Goal: Check status: Check status

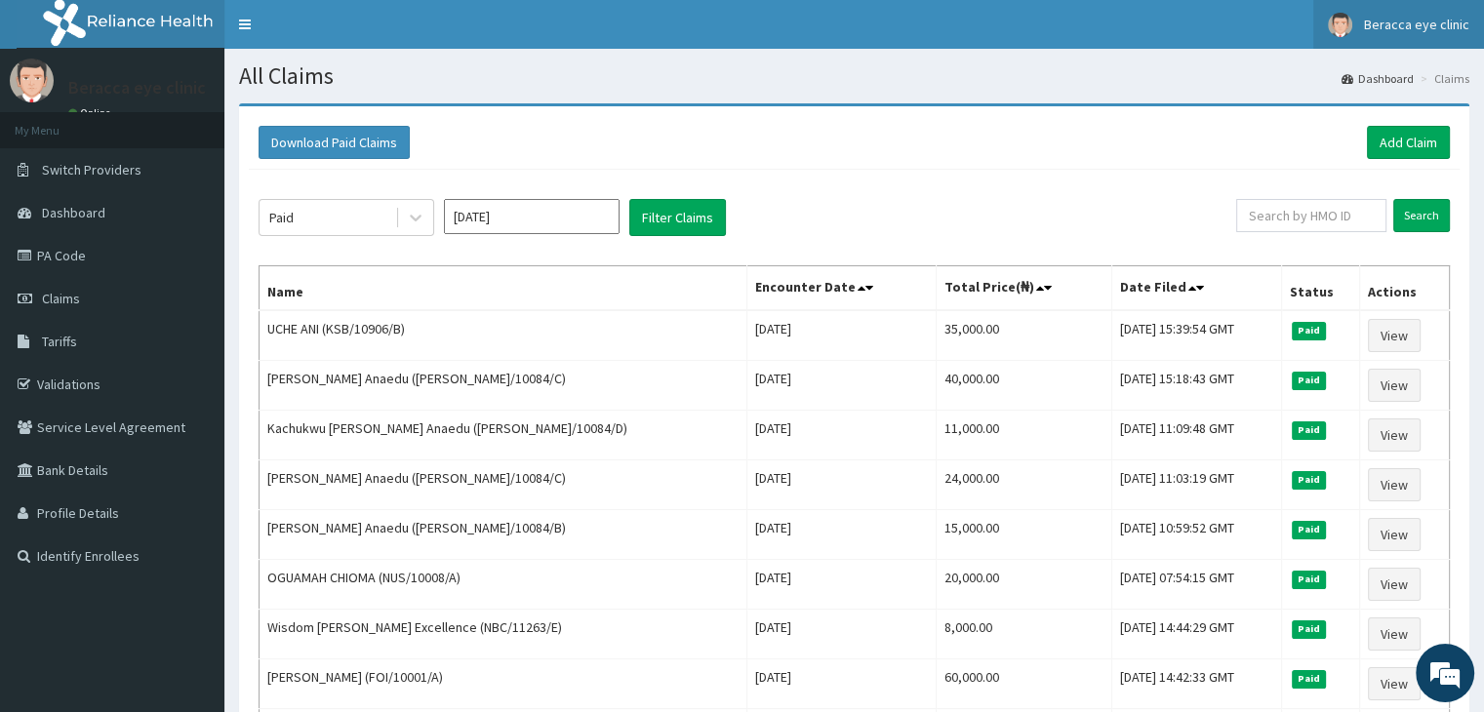
click at [1392, 27] on span "Beracca eye clinic" at bounding box center [1416, 25] width 105 height 18
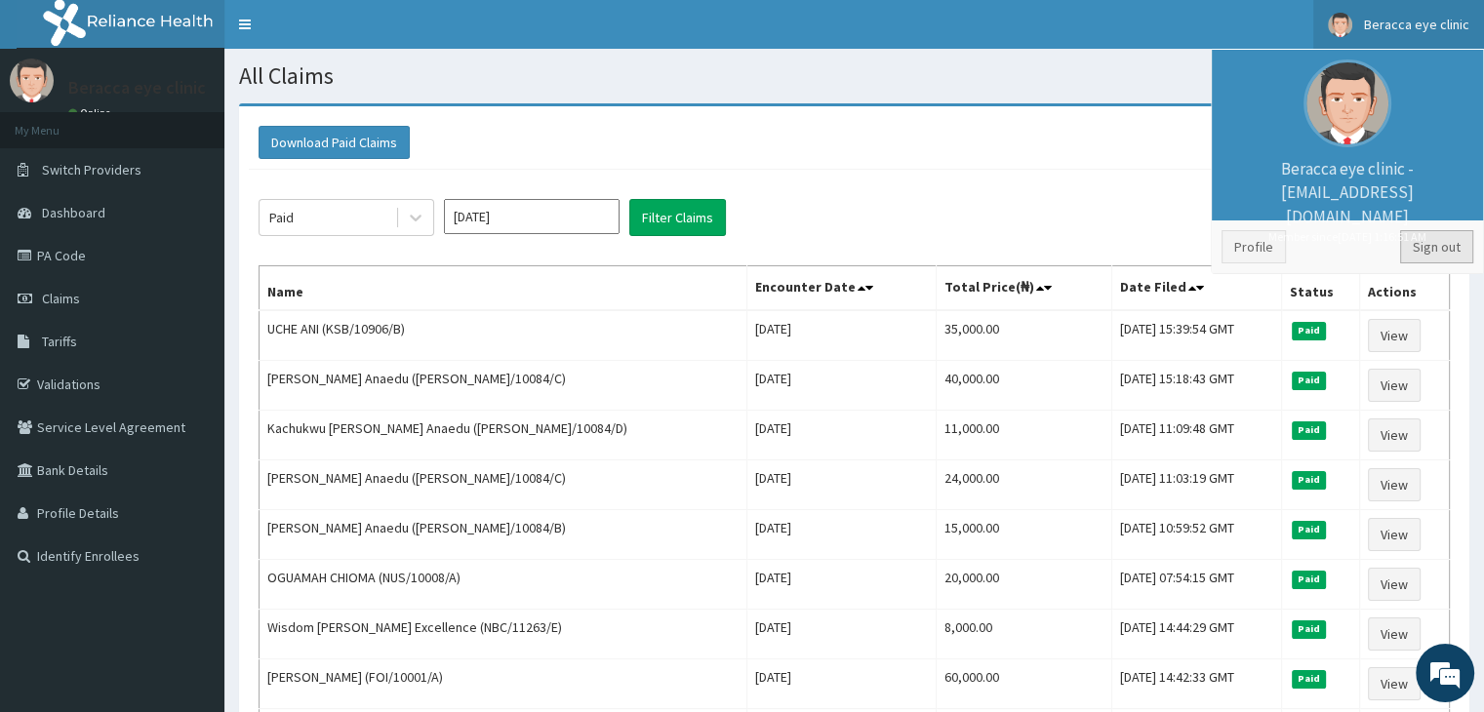
click at [1413, 247] on link "Sign out" at bounding box center [1436, 246] width 73 height 33
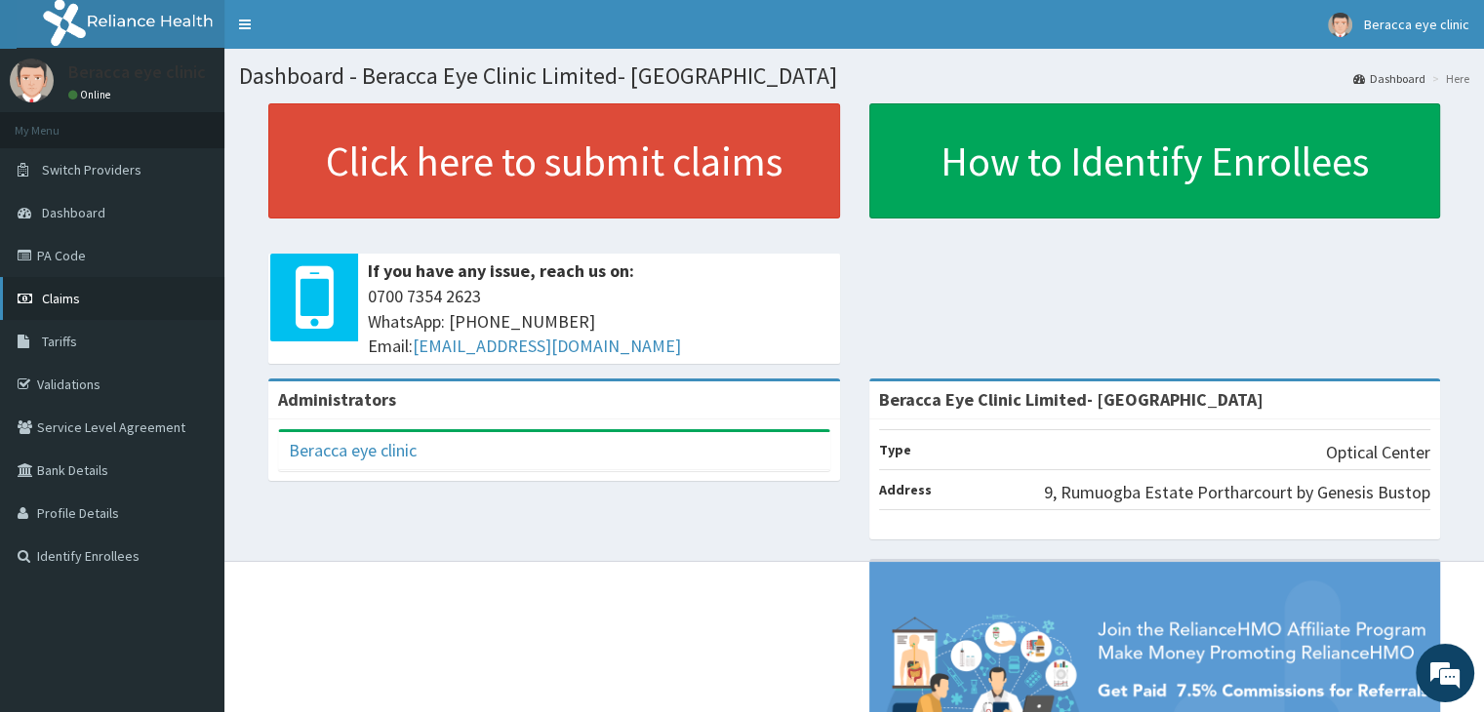
click at [64, 294] on span "Claims" at bounding box center [61, 299] width 38 height 18
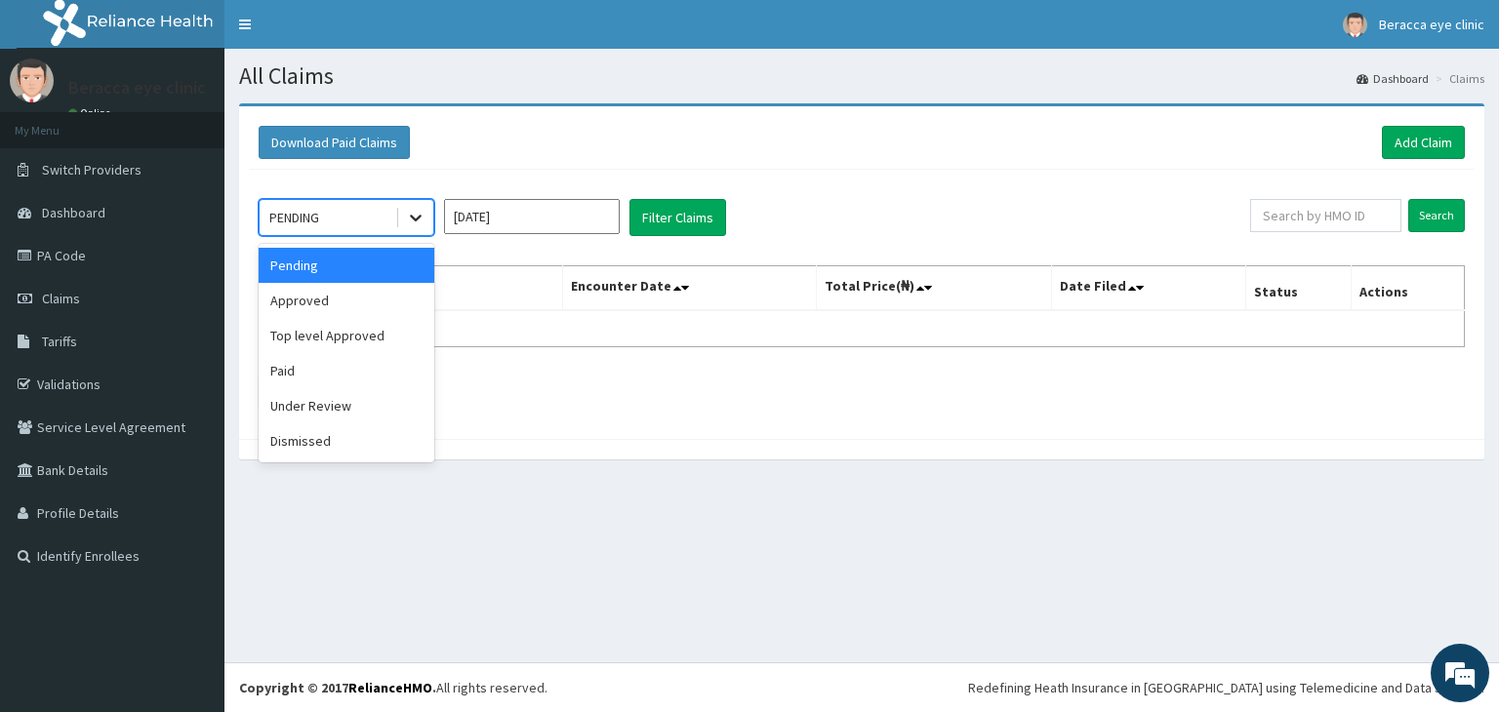
click at [425, 217] on icon at bounding box center [416, 218] width 20 height 20
click at [362, 359] on div "Paid" at bounding box center [347, 370] width 176 height 35
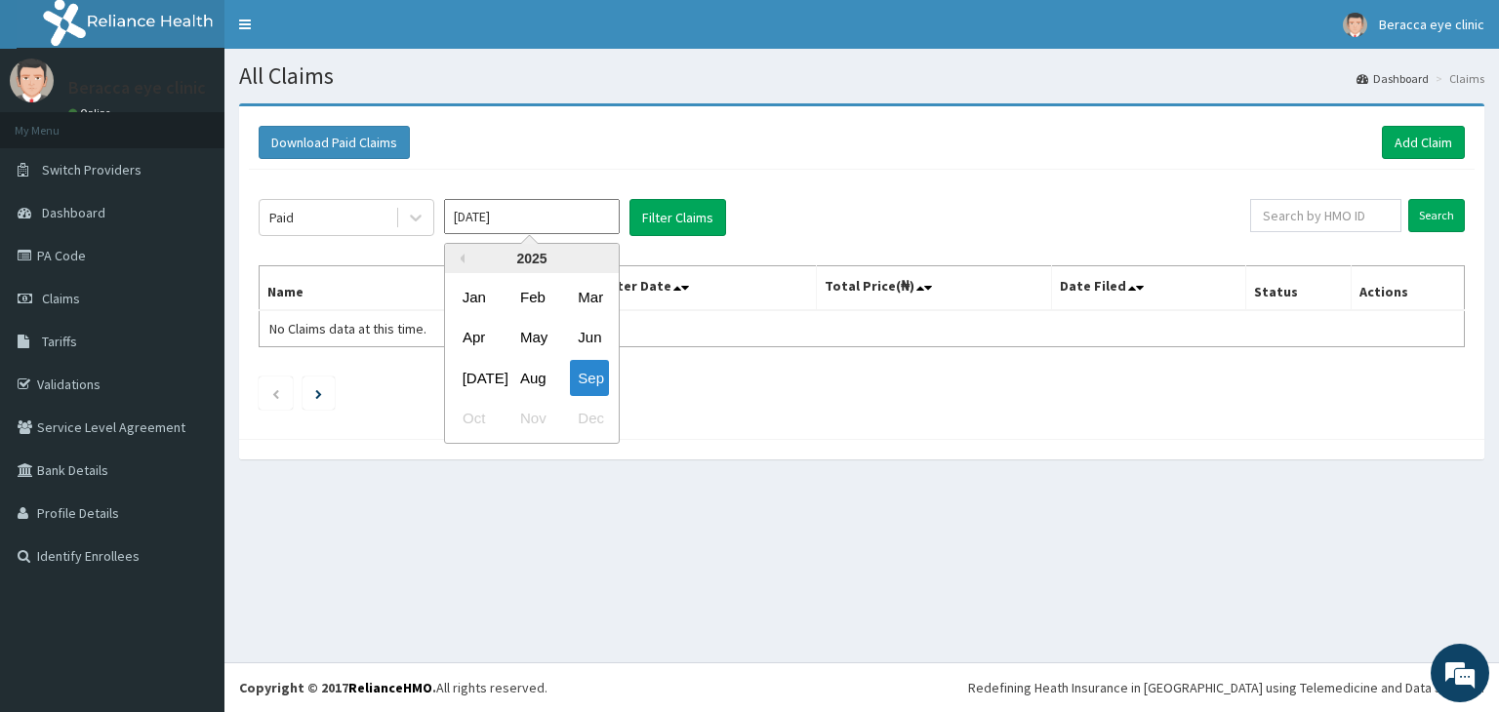
click at [572, 227] on input "[DATE]" at bounding box center [532, 216] width 176 height 35
click at [537, 384] on div "Aug" at bounding box center [531, 378] width 39 height 36
click at [537, 384] on ul at bounding box center [862, 393] width 1206 height 33
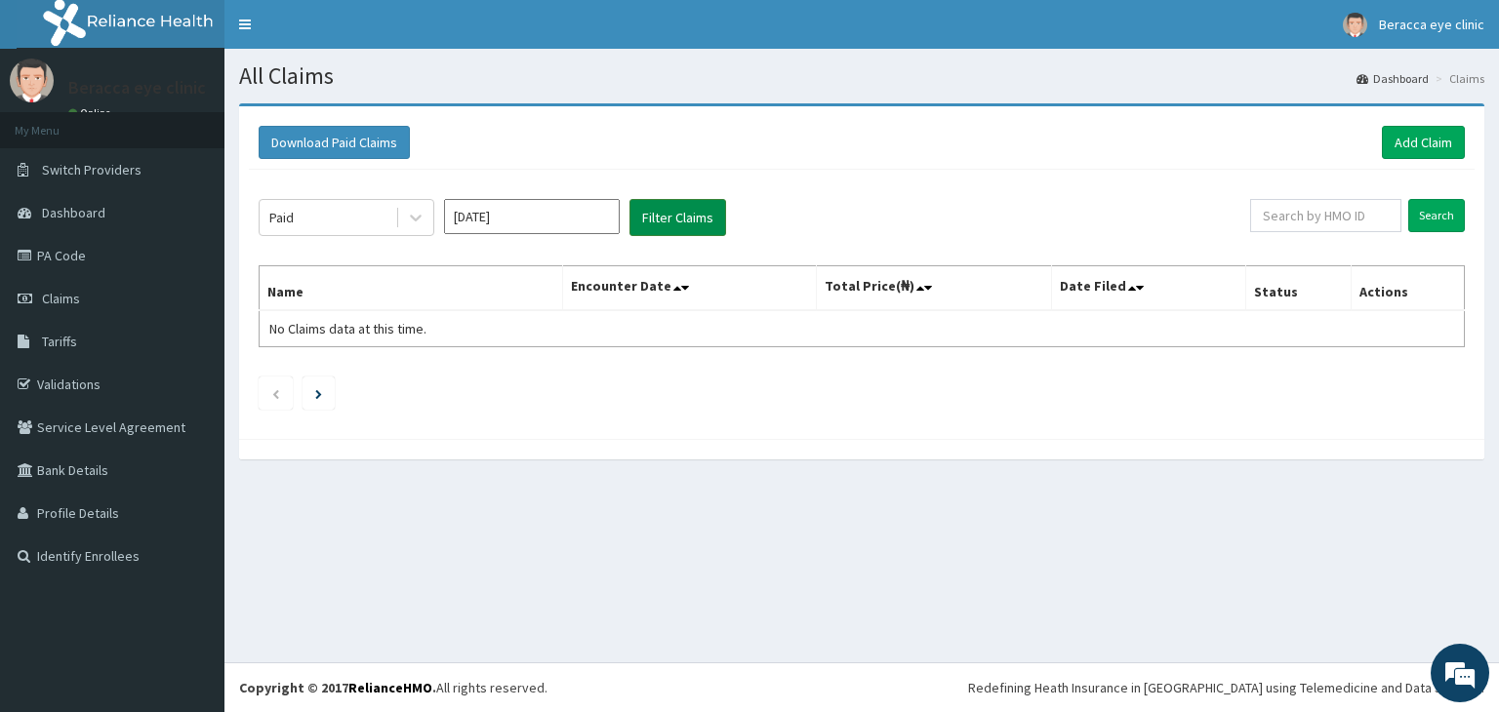
click at [654, 220] on button "Filter Claims" at bounding box center [677, 217] width 97 height 37
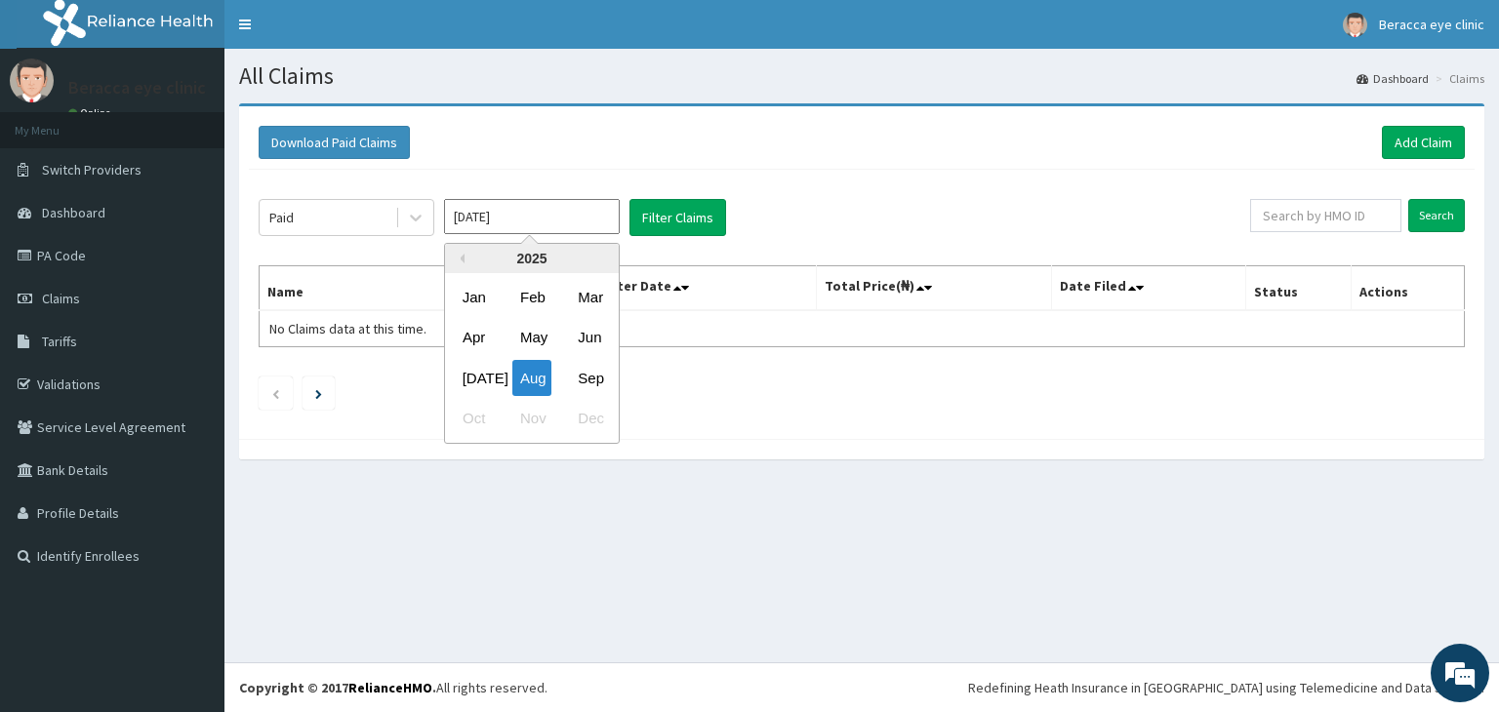
click at [577, 216] on input "[DATE]" at bounding box center [532, 216] width 176 height 35
click at [488, 383] on div "[DATE]" at bounding box center [474, 378] width 39 height 36
click at [586, 212] on input "[DATE]" at bounding box center [532, 216] width 176 height 35
click at [547, 378] on div "Aug" at bounding box center [531, 378] width 39 height 36
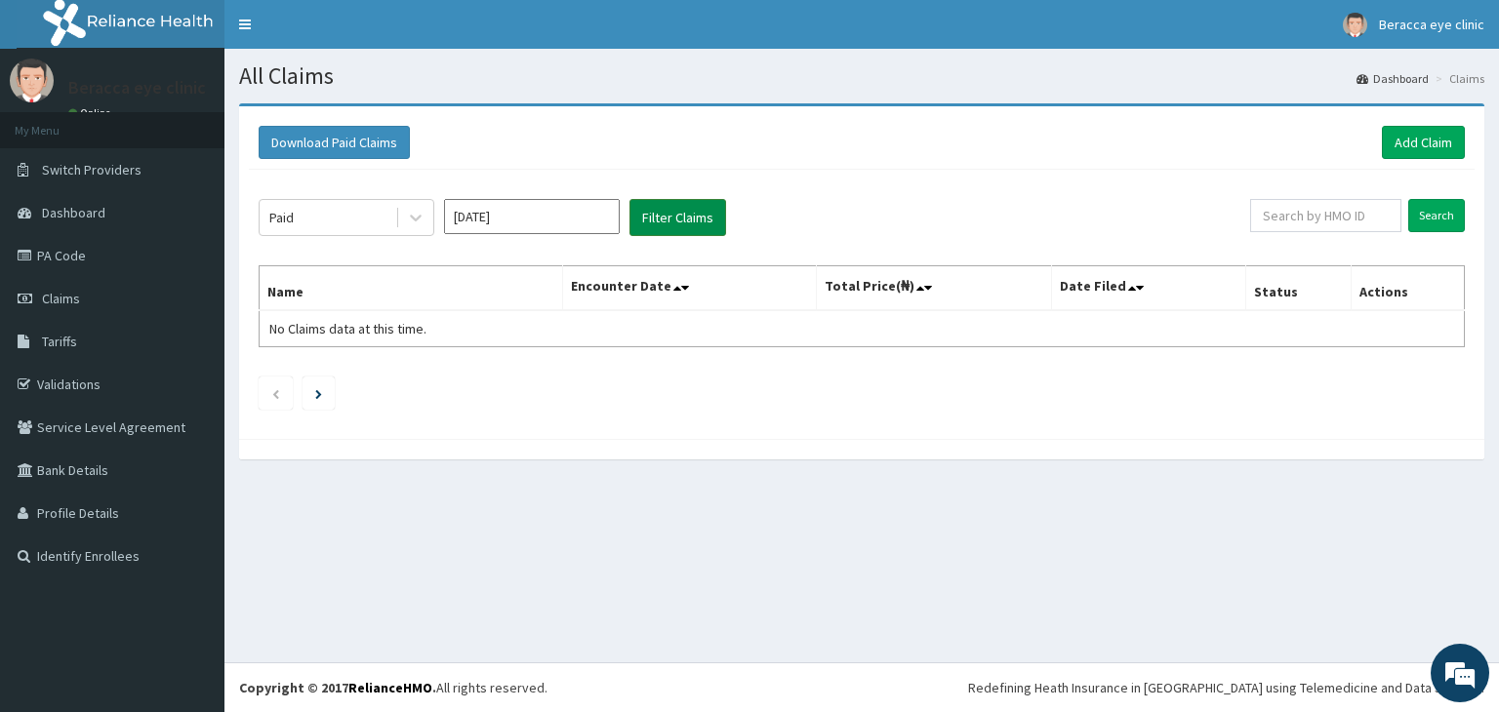
click at [661, 210] on button "Filter Claims" at bounding box center [677, 217] width 97 height 37
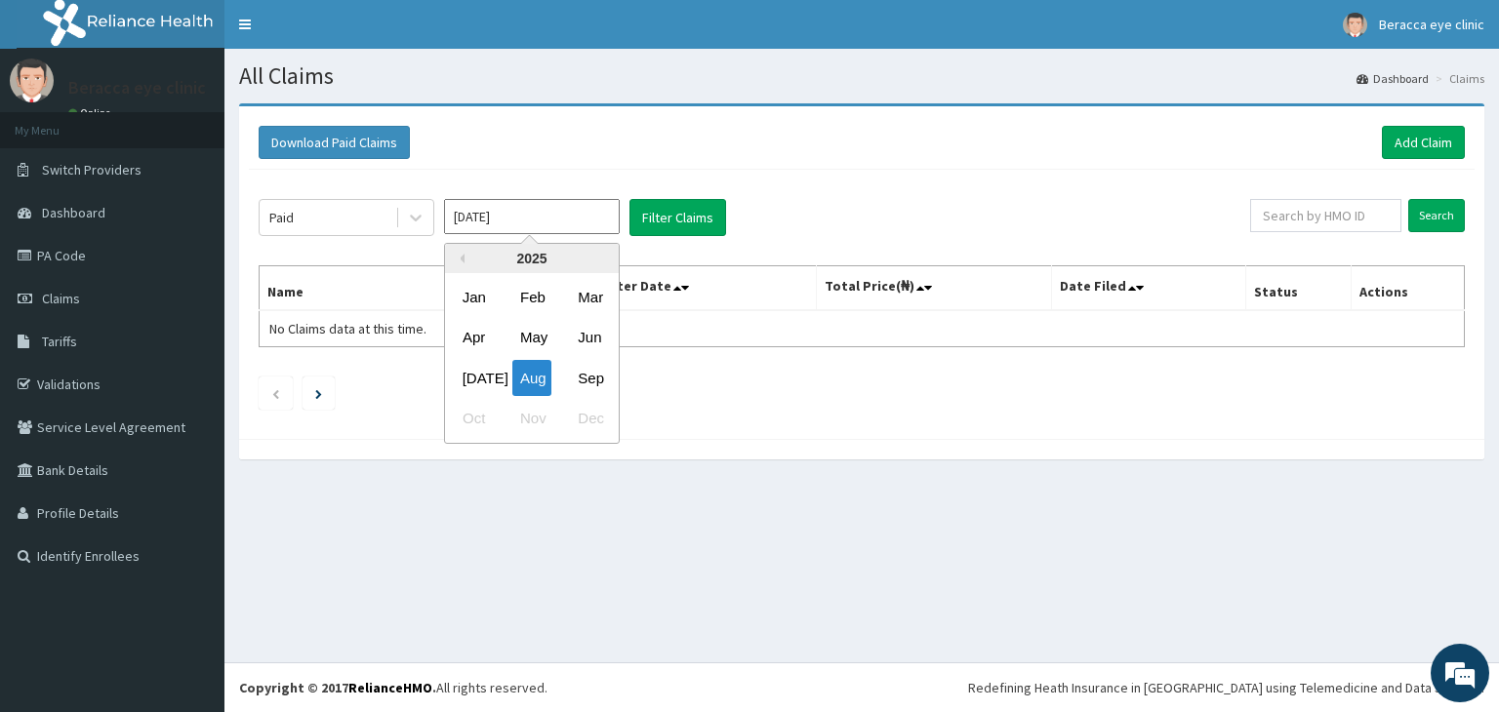
click at [570, 213] on input "[DATE]" at bounding box center [532, 216] width 176 height 35
click at [585, 339] on div "Jun" at bounding box center [589, 338] width 39 height 36
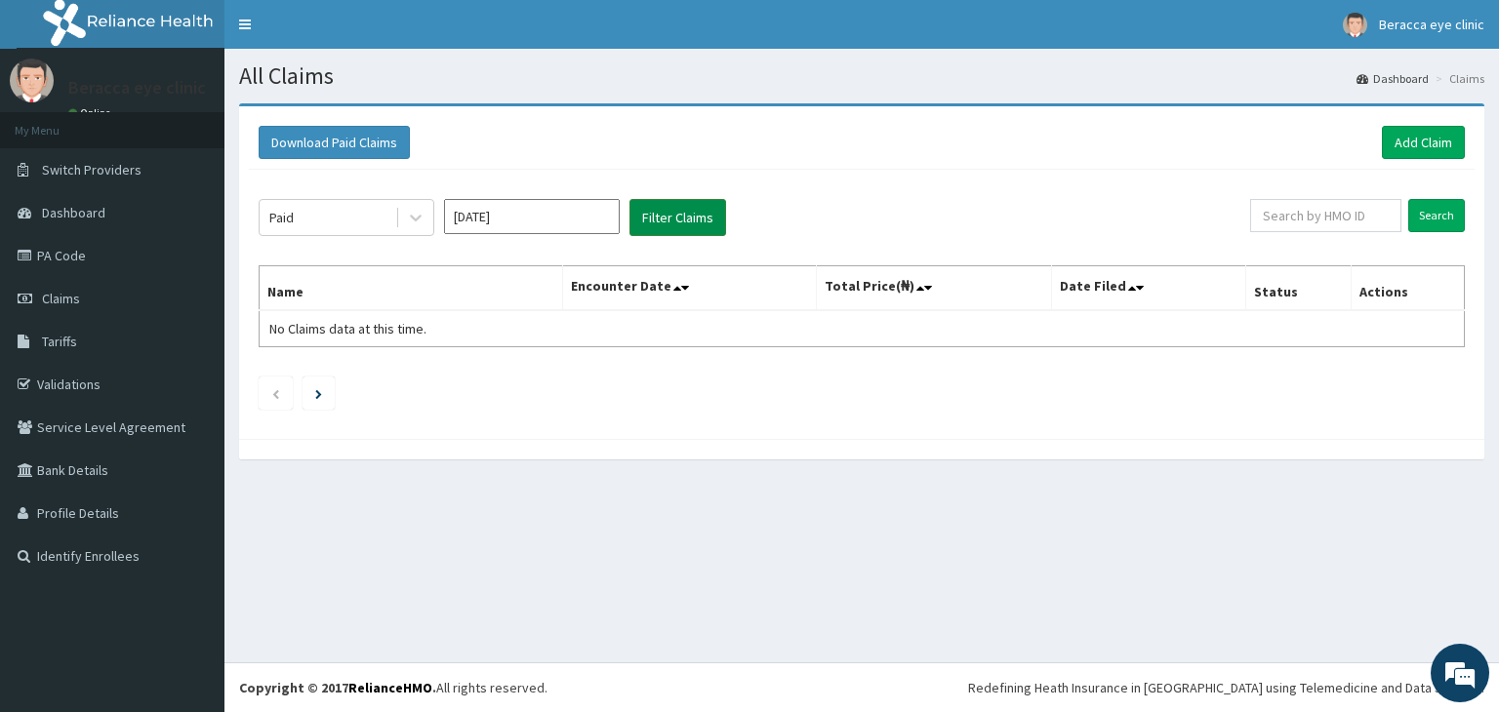
click at [681, 220] on button "Filter Claims" at bounding box center [677, 217] width 97 height 37
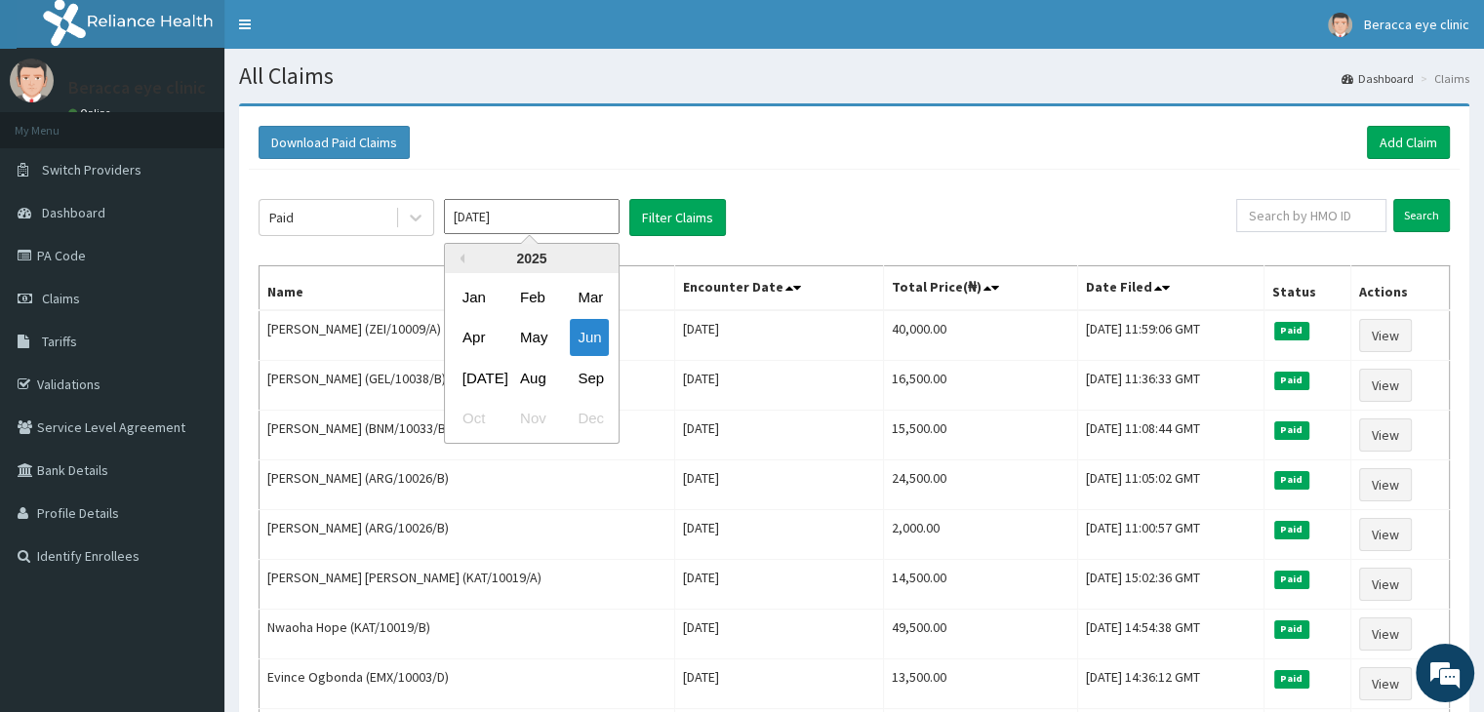
click at [540, 216] on input "[DATE]" at bounding box center [532, 216] width 176 height 35
click at [484, 385] on div "[DATE]" at bounding box center [474, 378] width 39 height 36
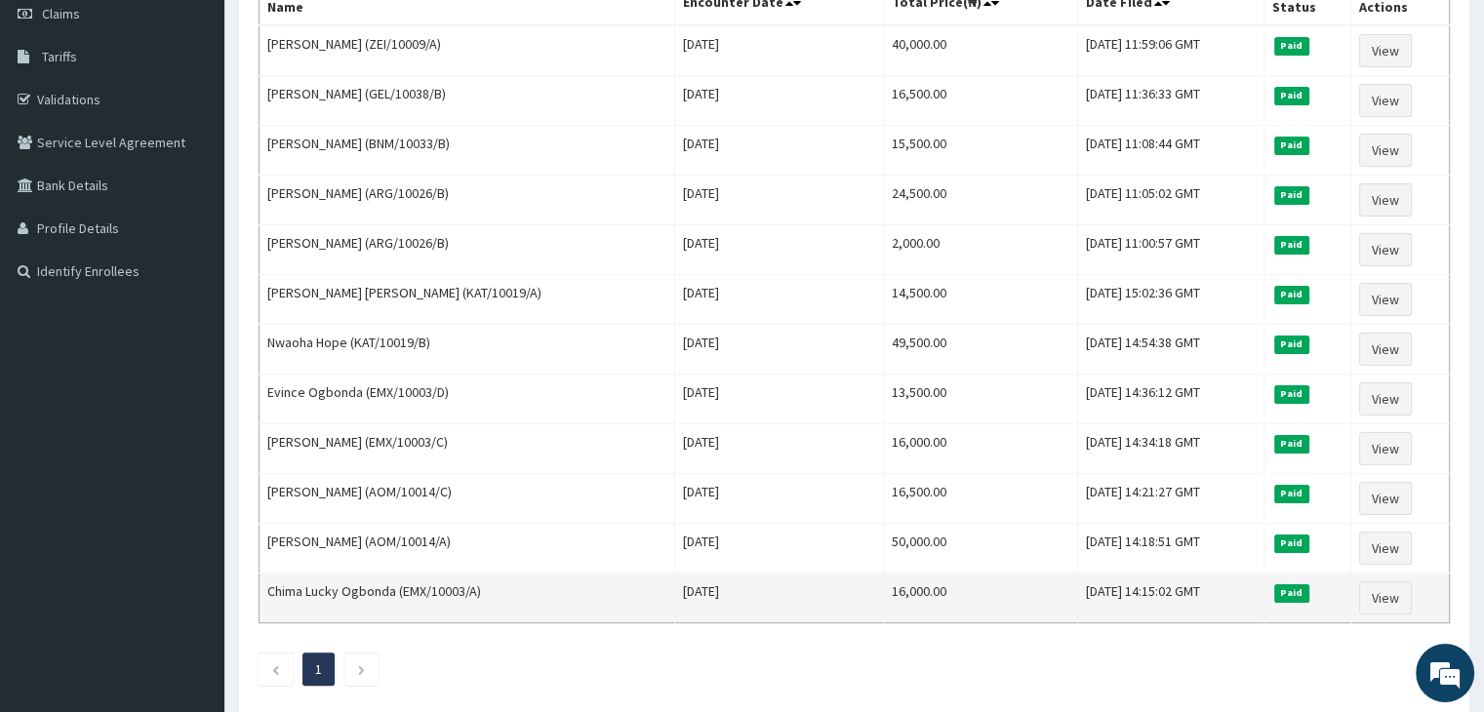
scroll to position [187, 0]
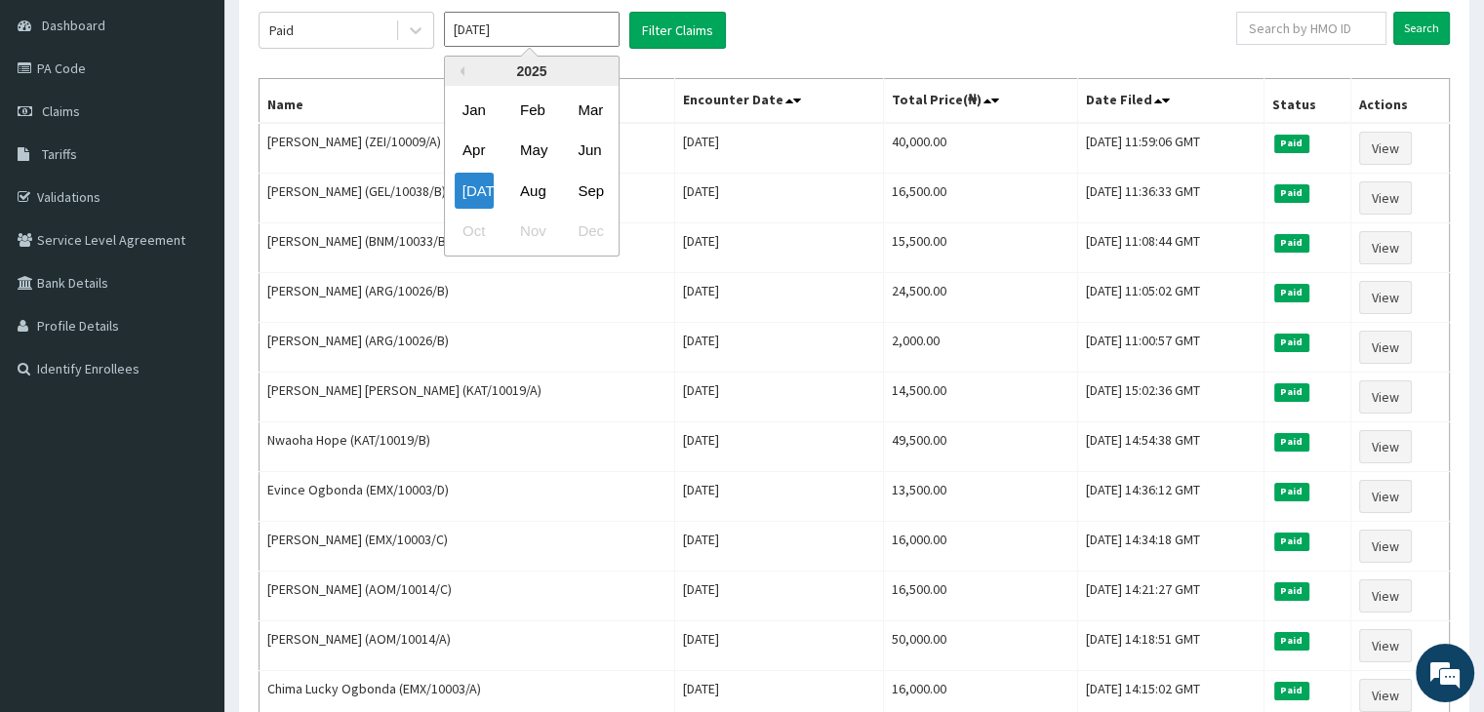
click at [521, 28] on input "[DATE]" at bounding box center [532, 29] width 176 height 35
click at [591, 155] on div "Jun" at bounding box center [589, 151] width 39 height 36
click at [515, 32] on input "[DATE]" at bounding box center [532, 29] width 176 height 35
click at [462, 194] on div "[DATE]" at bounding box center [474, 191] width 39 height 36
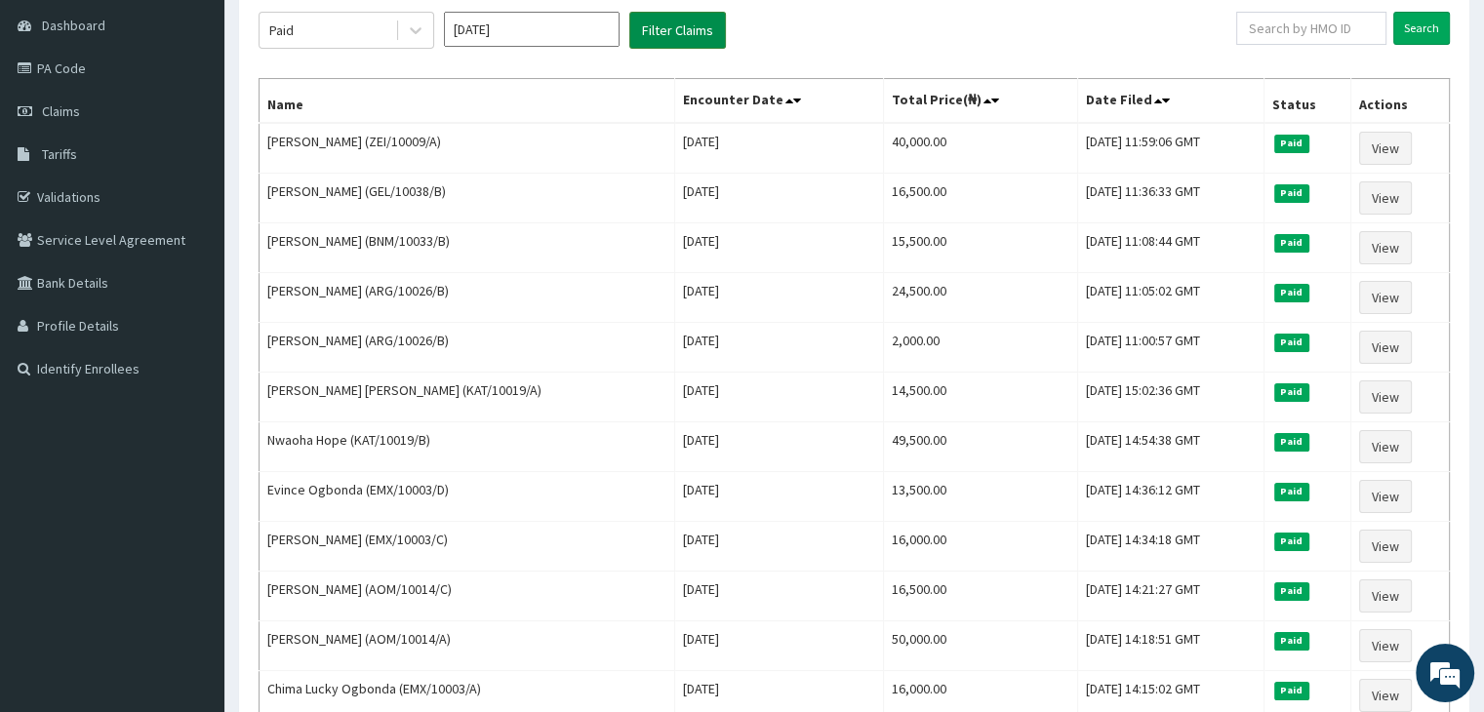
click at [649, 31] on button "Filter Claims" at bounding box center [677, 30] width 97 height 37
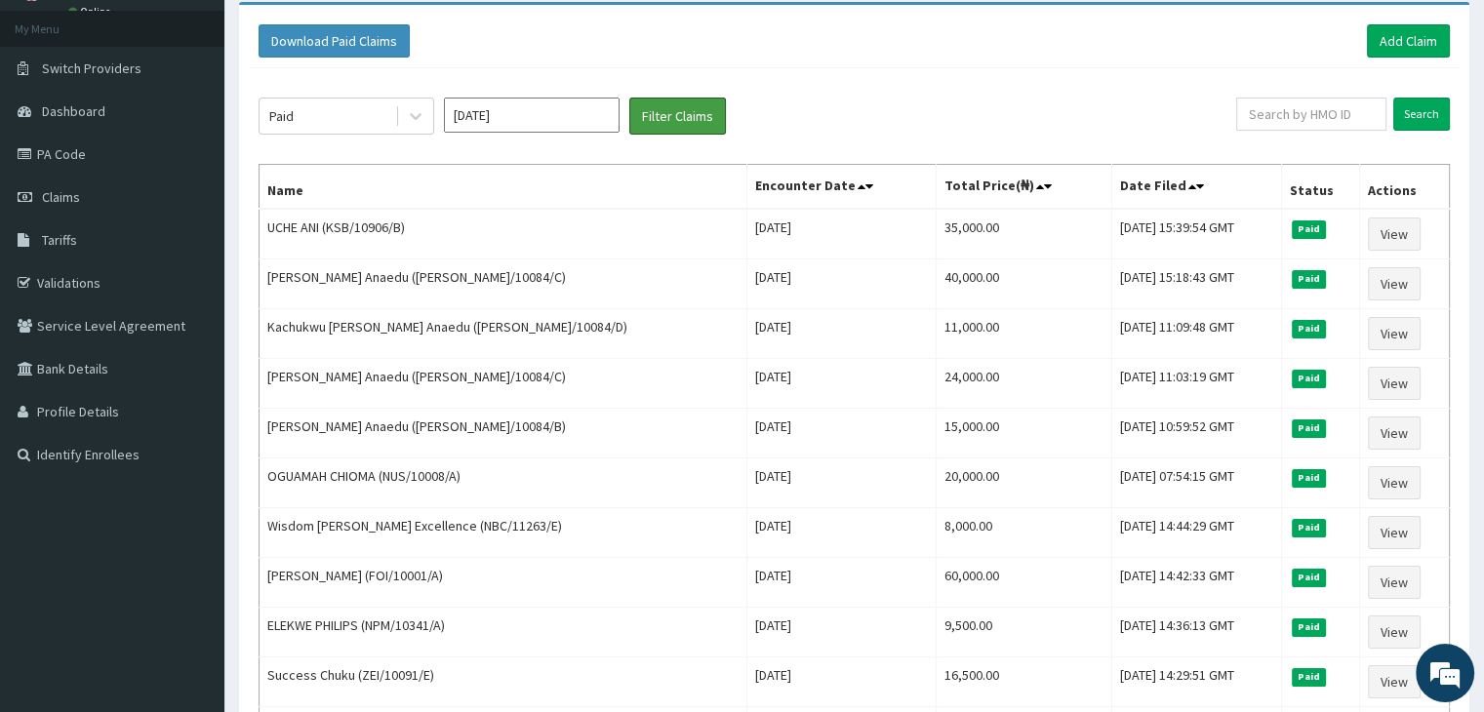
scroll to position [0, 0]
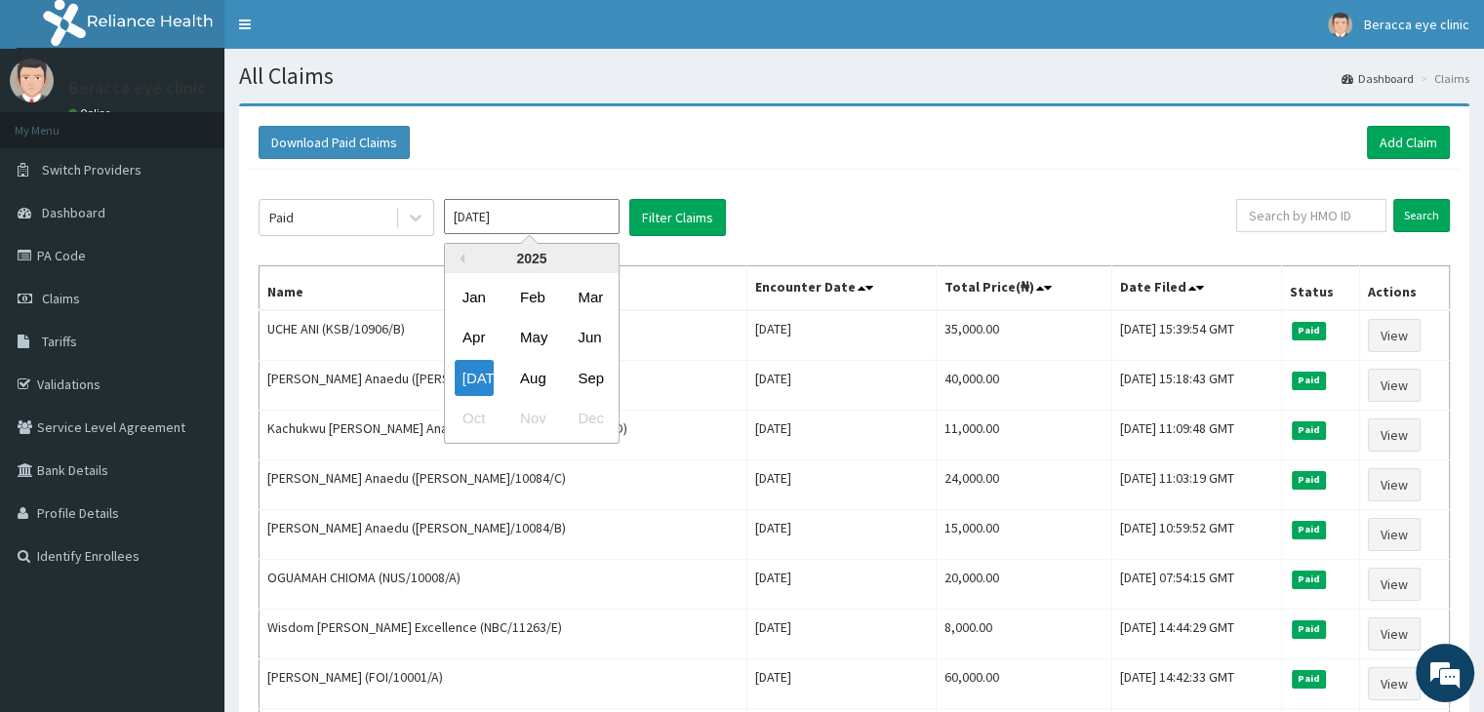
click at [537, 211] on input "[DATE]" at bounding box center [532, 216] width 176 height 35
click at [535, 378] on div "Aug" at bounding box center [531, 378] width 39 height 36
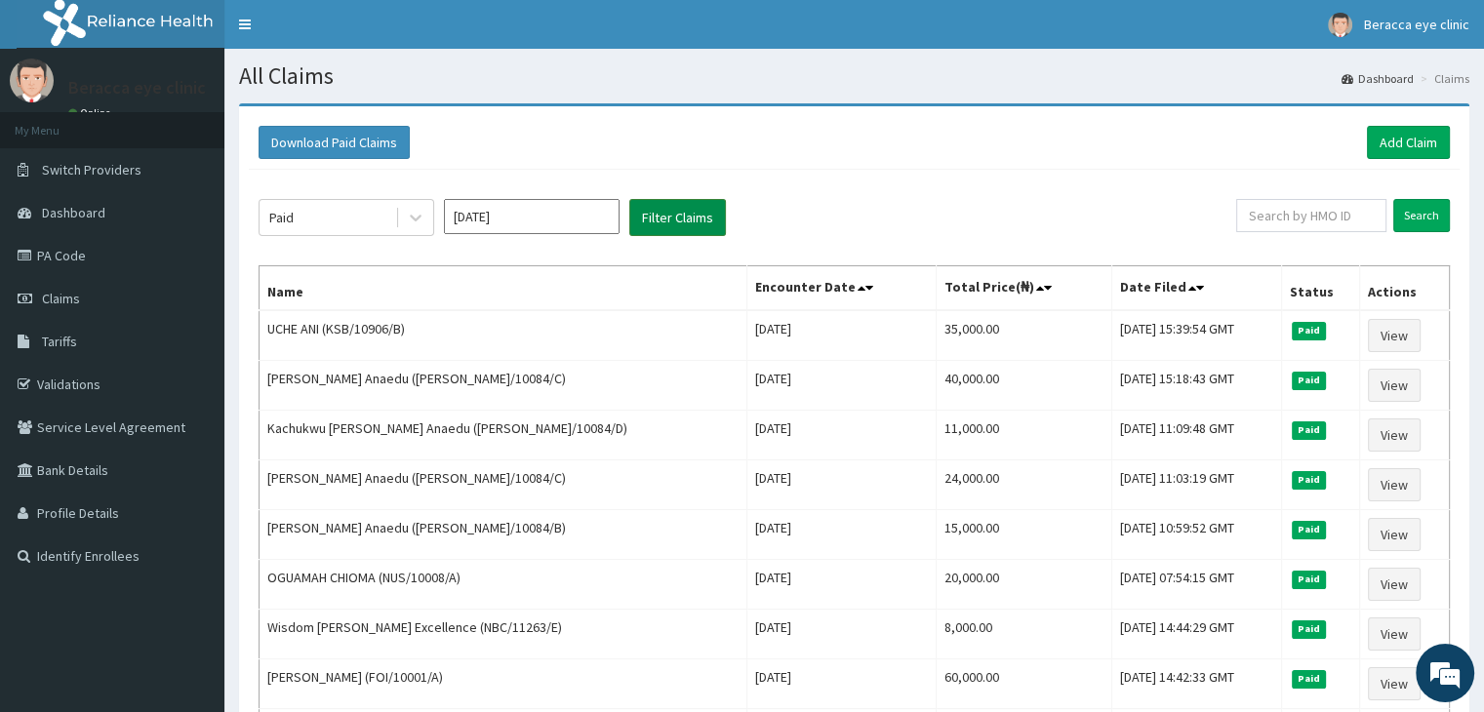
click at [705, 216] on button "Filter Claims" at bounding box center [677, 217] width 97 height 37
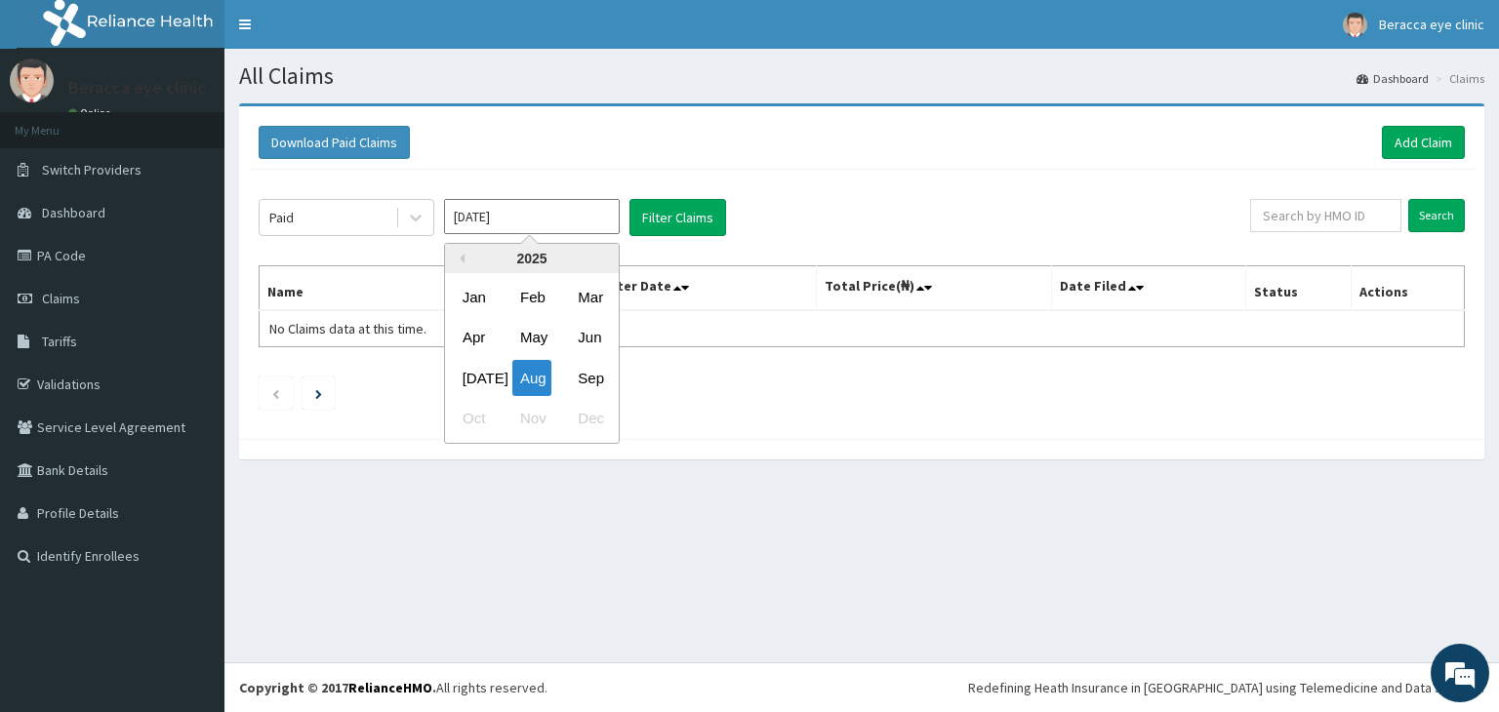
click at [531, 212] on input "[DATE]" at bounding box center [532, 216] width 176 height 35
click at [527, 342] on div "May" at bounding box center [531, 338] width 39 height 36
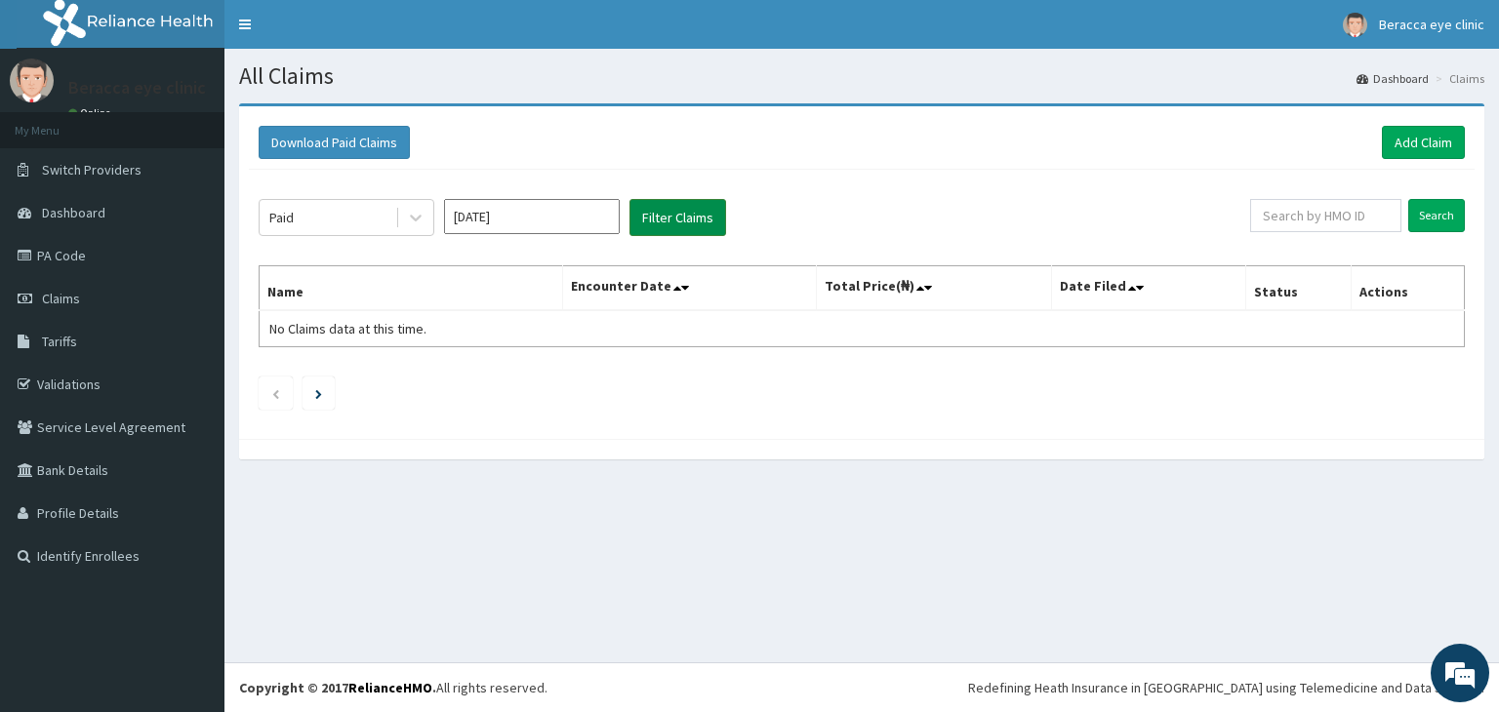
click at [685, 212] on button "Filter Claims" at bounding box center [677, 217] width 97 height 37
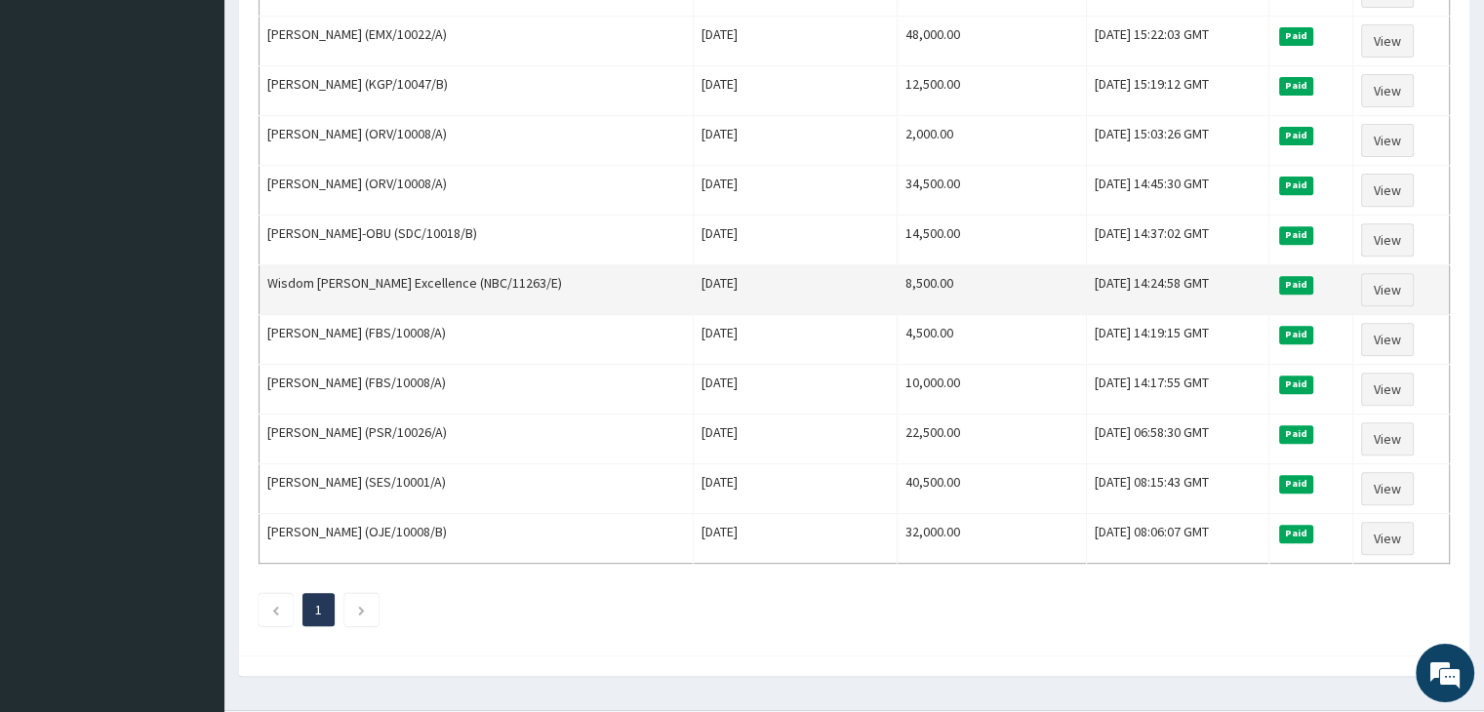
scroll to position [777, 0]
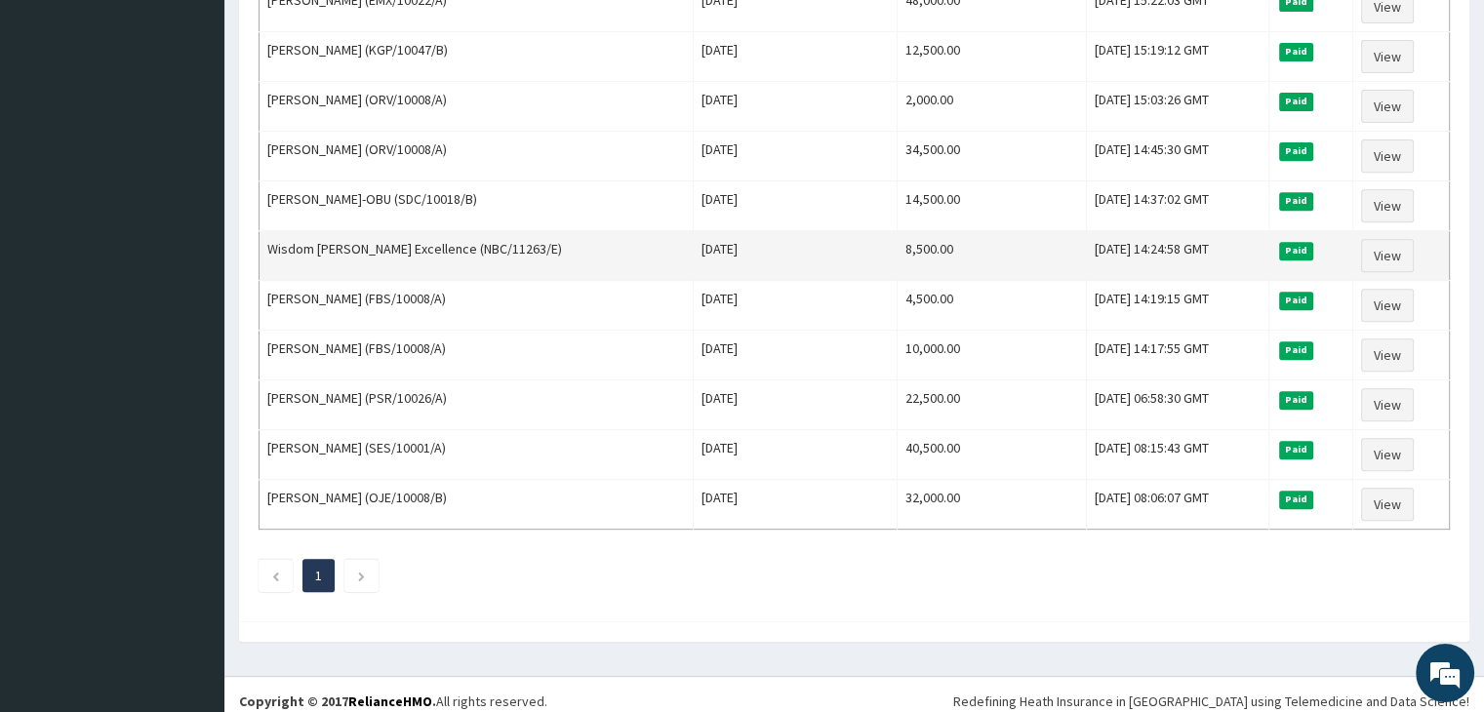
click at [921, 337] on td "10,000.00" at bounding box center [991, 356] width 189 height 50
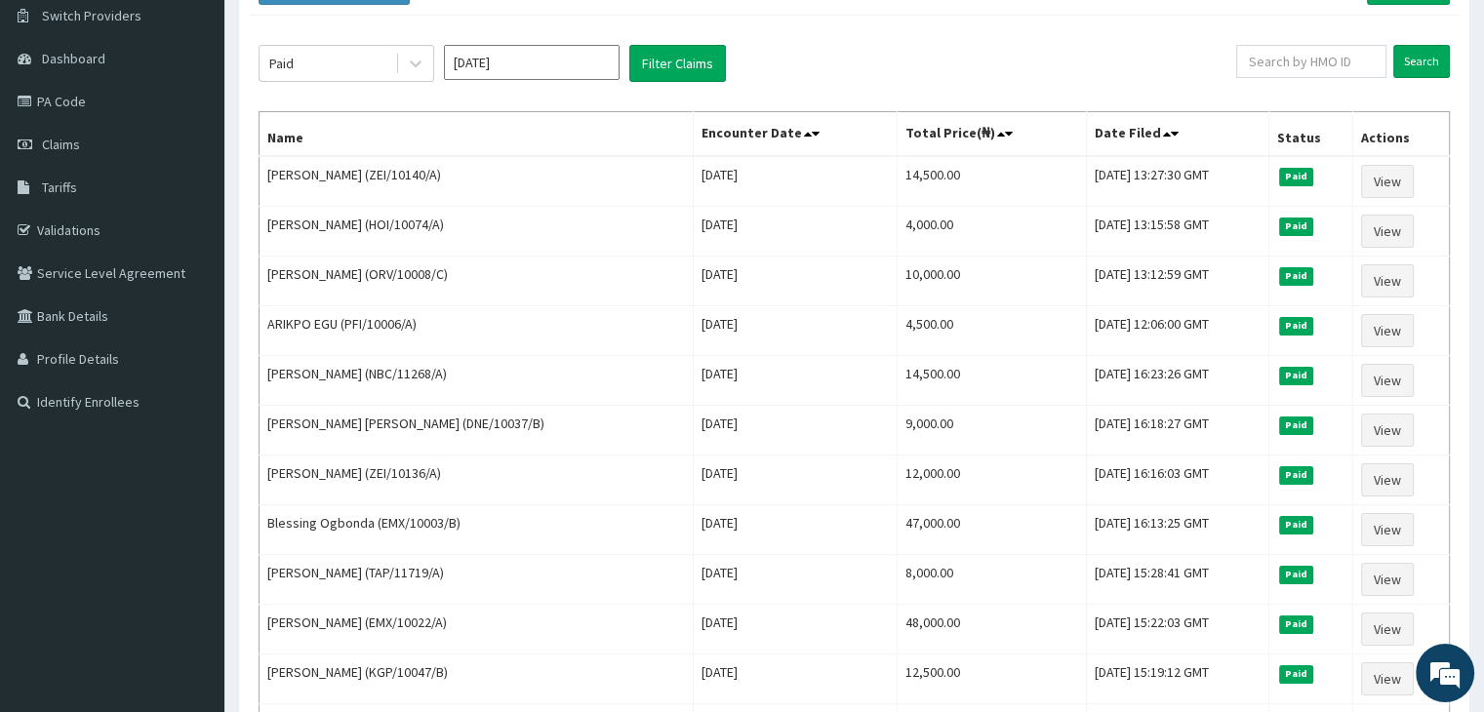
scroll to position [0, 0]
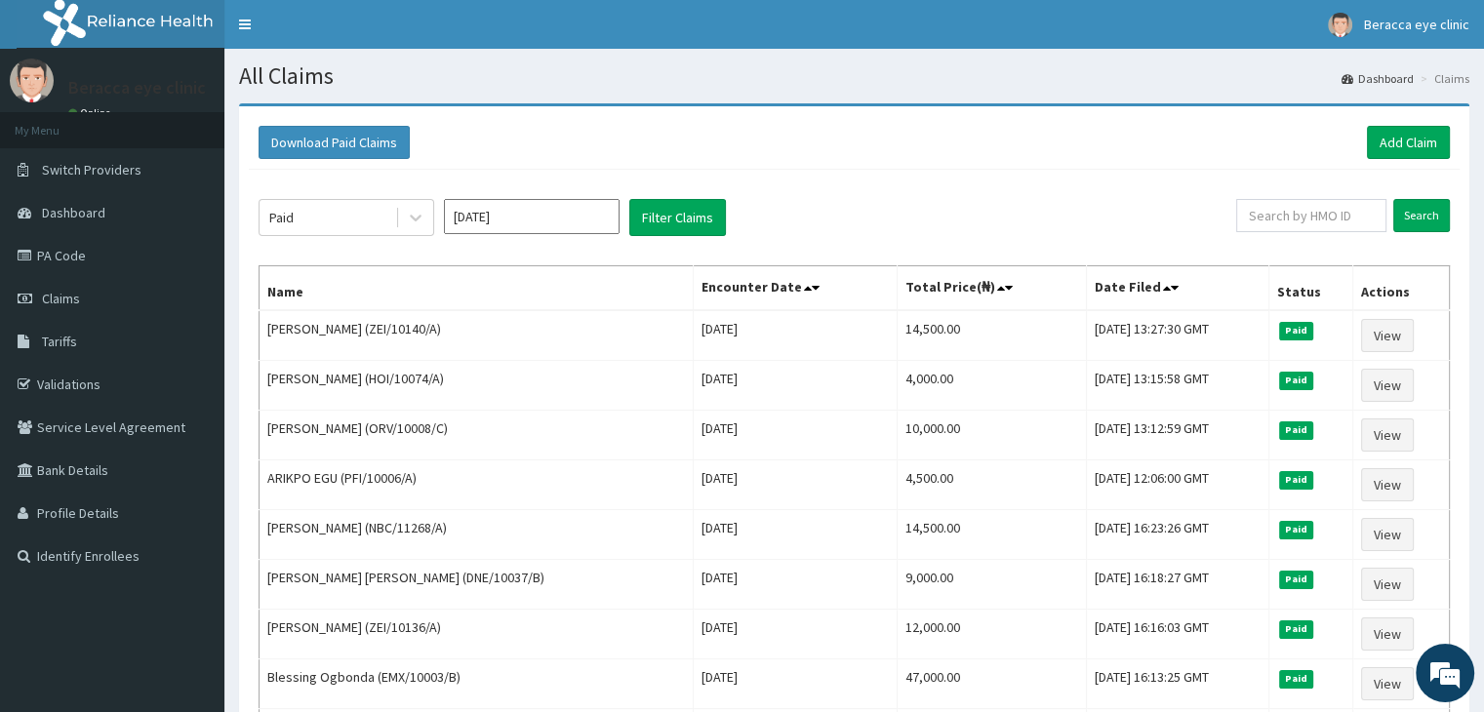
click at [573, 210] on input "[DATE]" at bounding box center [532, 216] width 176 height 35
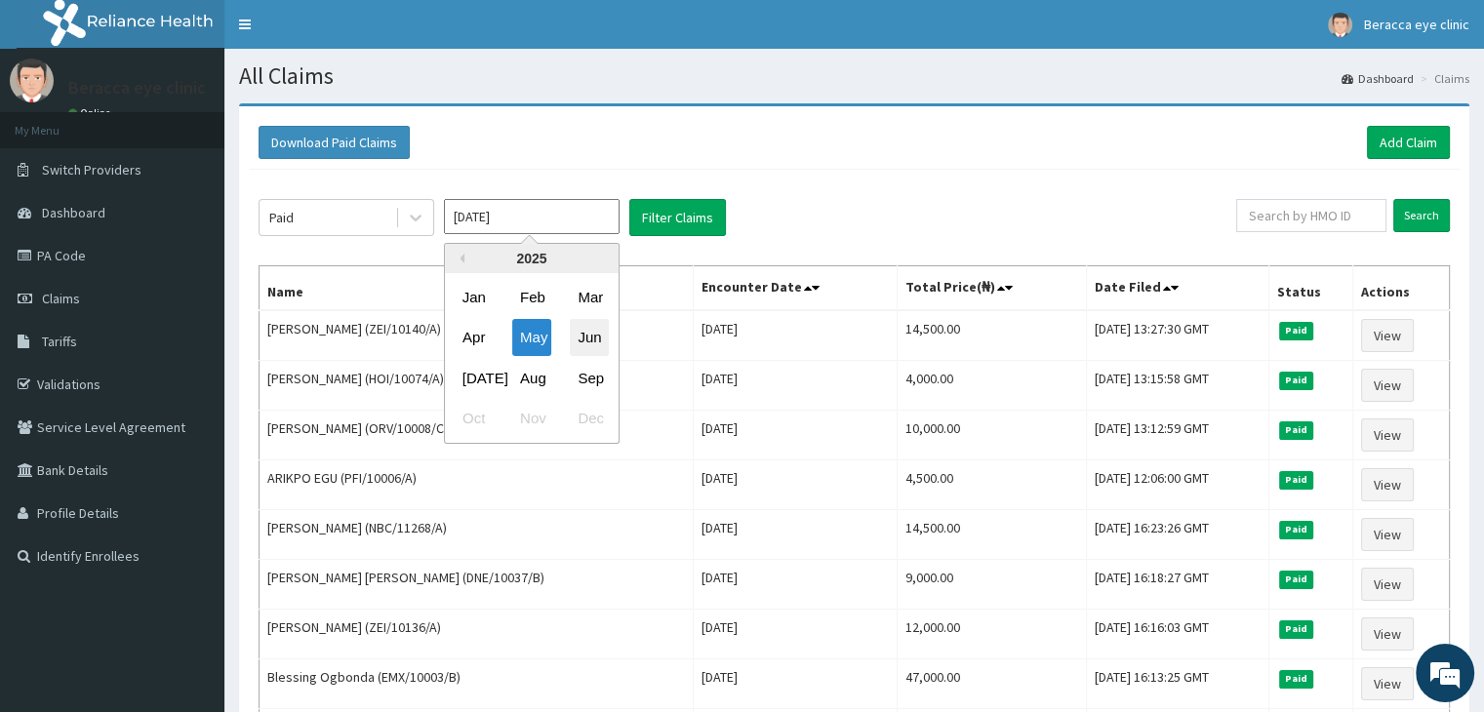
click at [583, 338] on div "Jun" at bounding box center [589, 338] width 39 height 36
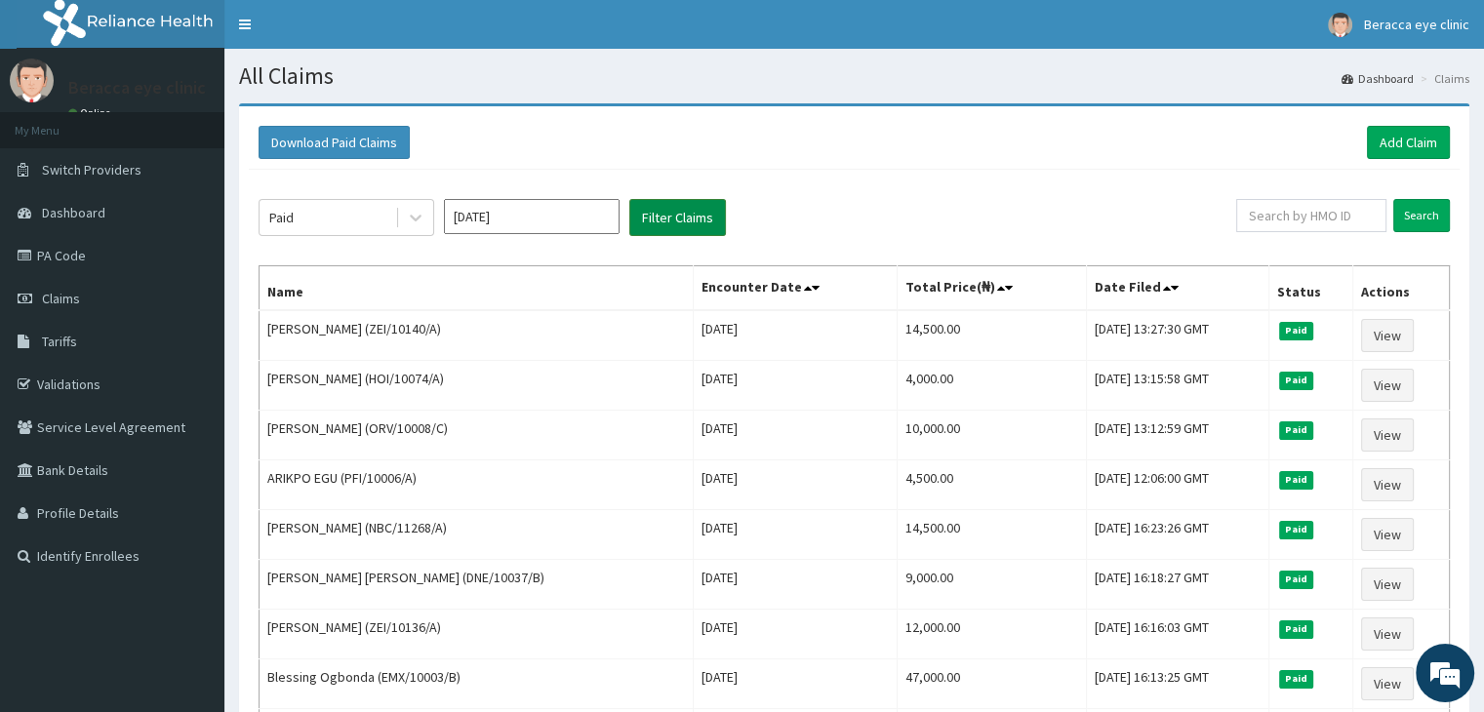
click at [698, 212] on button "Filter Claims" at bounding box center [677, 217] width 97 height 37
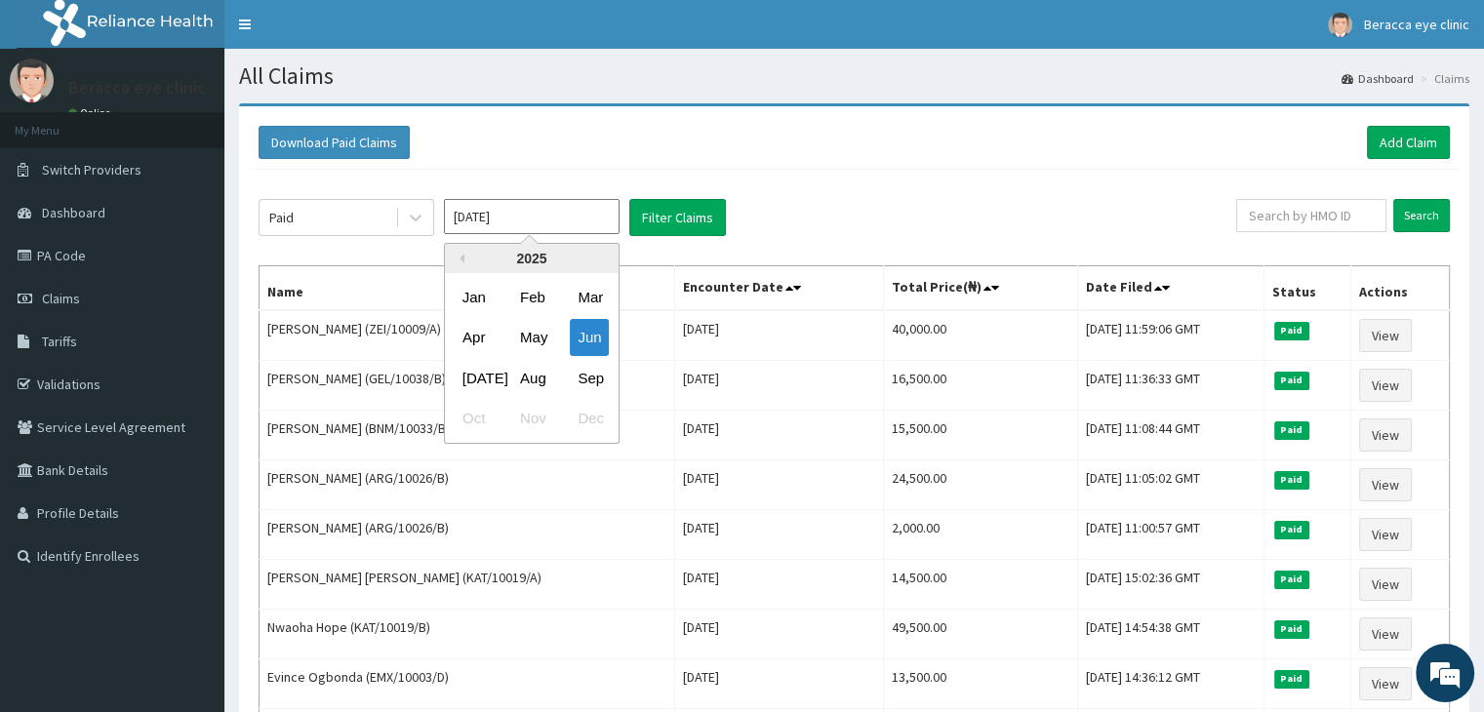
drag, startPoint x: 554, startPoint y: 208, endPoint x: 561, endPoint y: 217, distance: 11.1
click at [561, 217] on input "[DATE]" at bounding box center [532, 216] width 176 height 35
click at [478, 390] on div "[DATE]" at bounding box center [474, 378] width 39 height 36
type input "[DATE]"
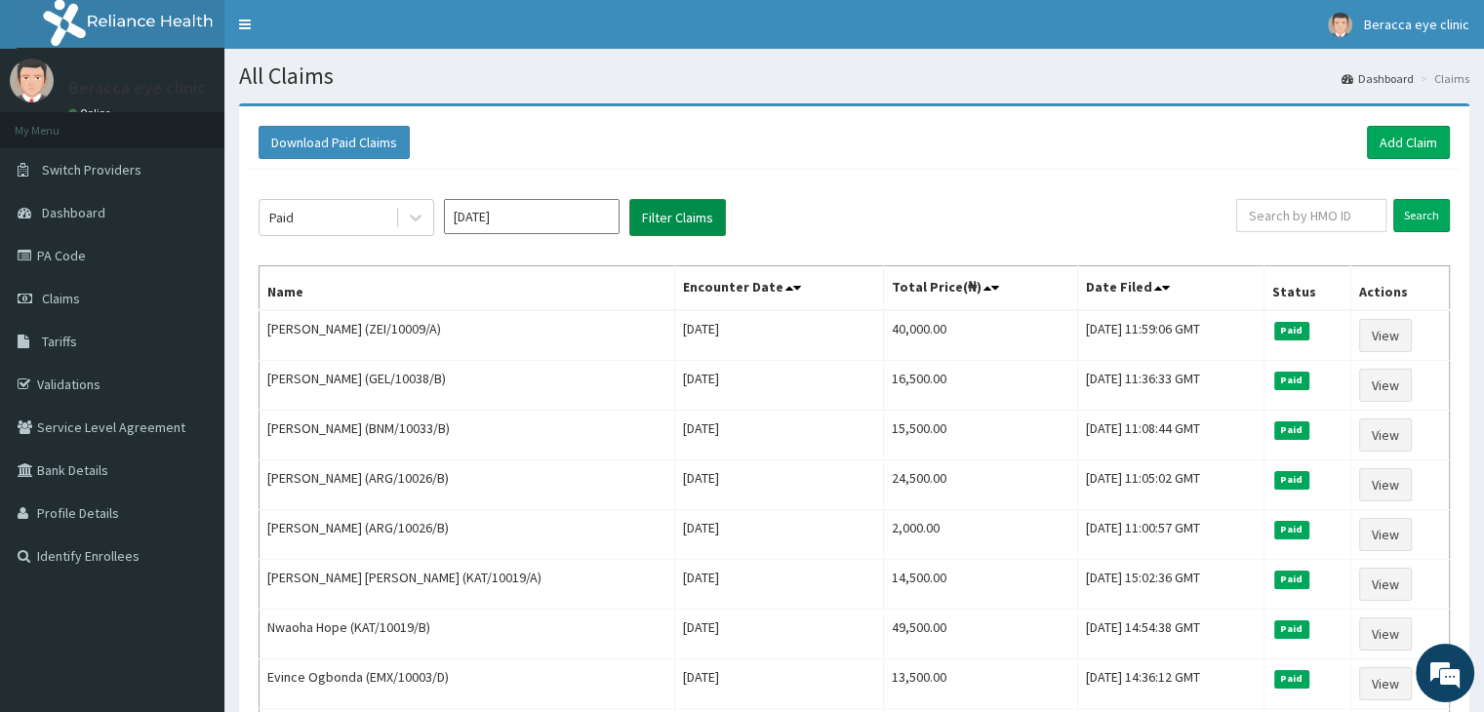
click at [672, 221] on button "Filter Claims" at bounding box center [677, 217] width 97 height 37
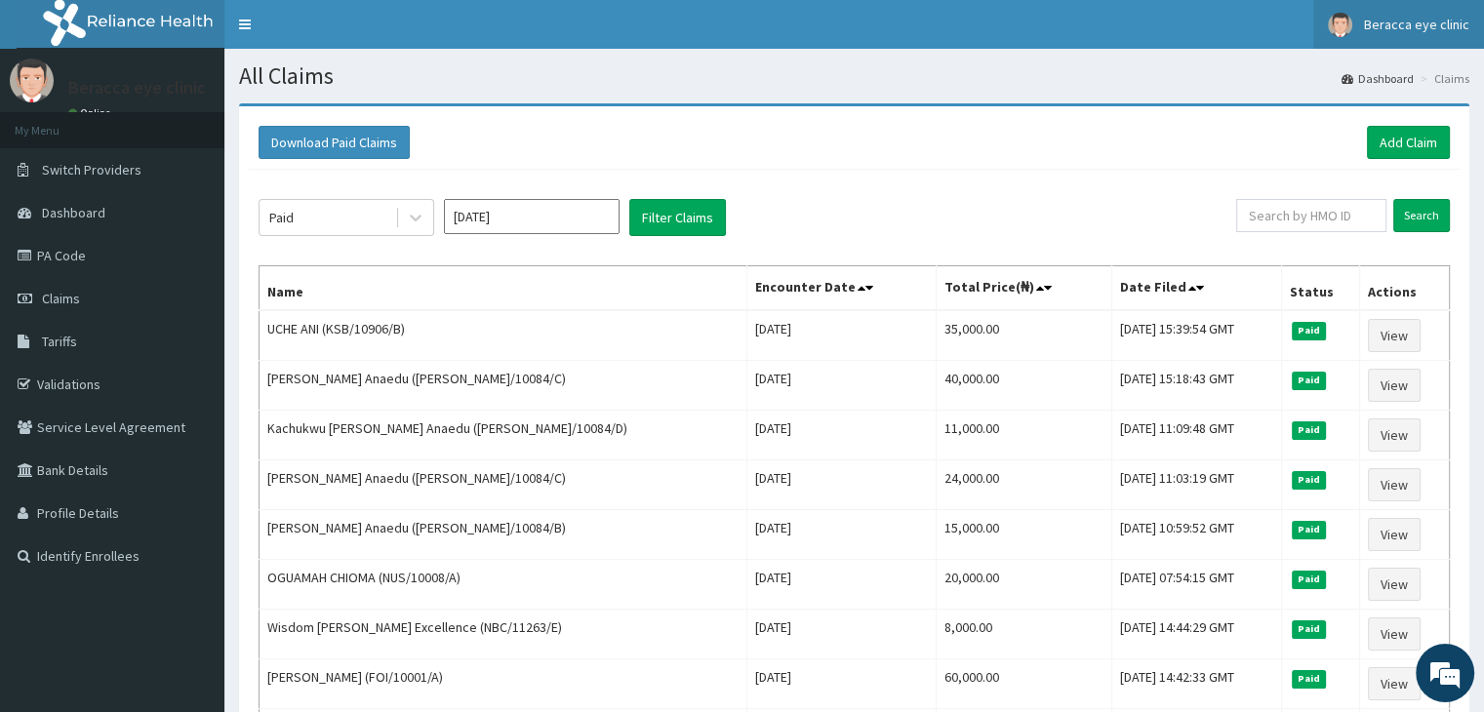
click at [1409, 41] on link "Beracca eye clinic" at bounding box center [1399, 24] width 171 height 49
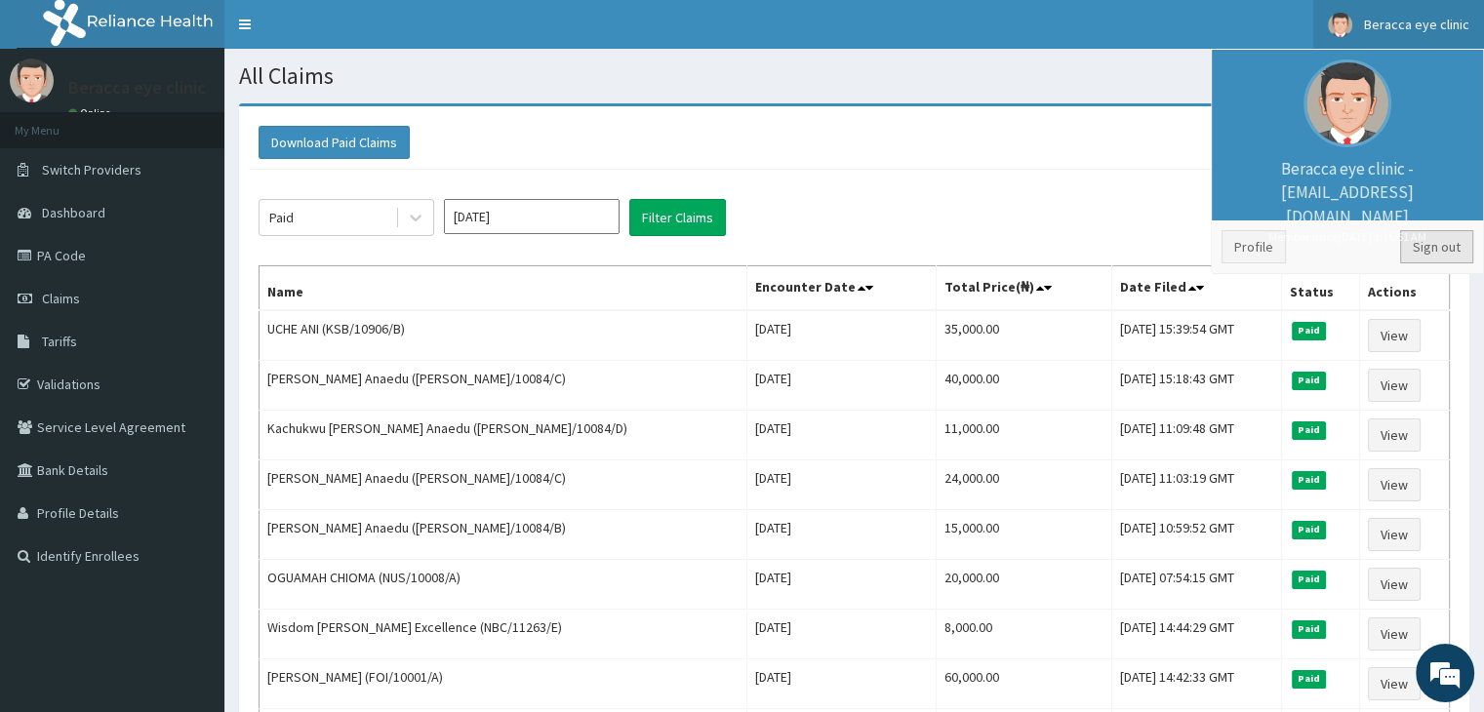
click at [1437, 247] on link "Sign out" at bounding box center [1436, 246] width 73 height 33
